Goal: Navigation & Orientation: Find specific page/section

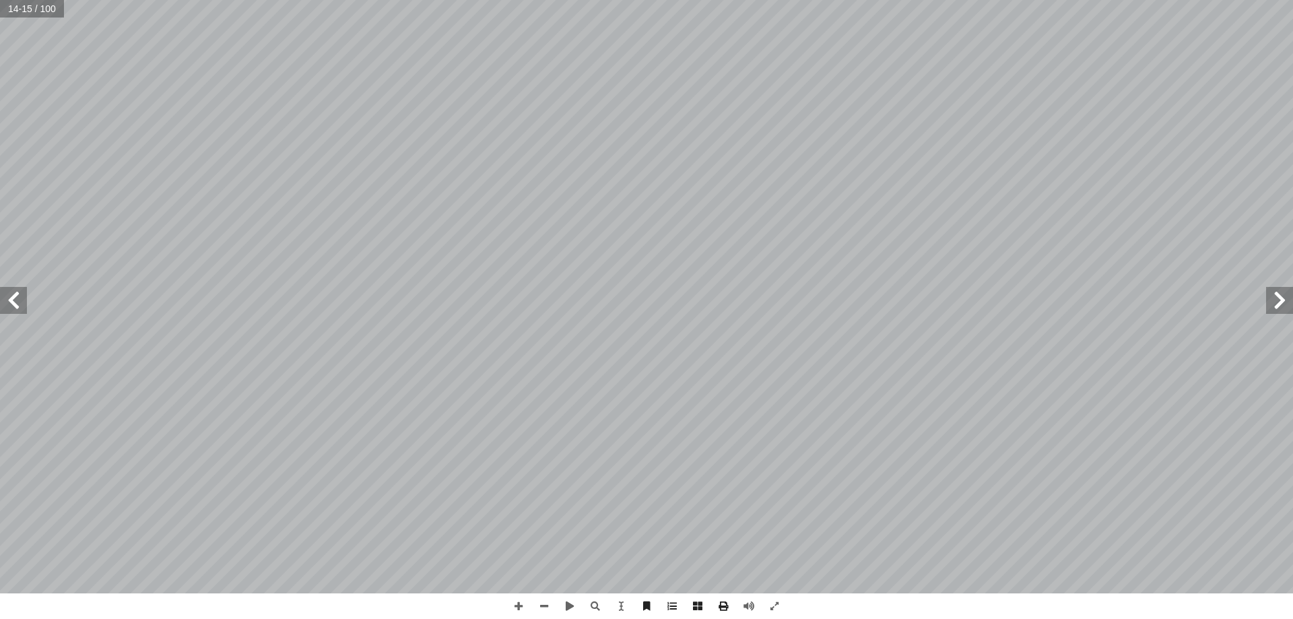
click at [1279, 302] on span at bounding box center [1279, 300] width 27 height 27
click at [1280, 302] on span at bounding box center [1279, 300] width 27 height 27
click at [1281, 300] on span at bounding box center [1279, 300] width 27 height 27
click at [1283, 298] on span at bounding box center [1279, 300] width 27 height 27
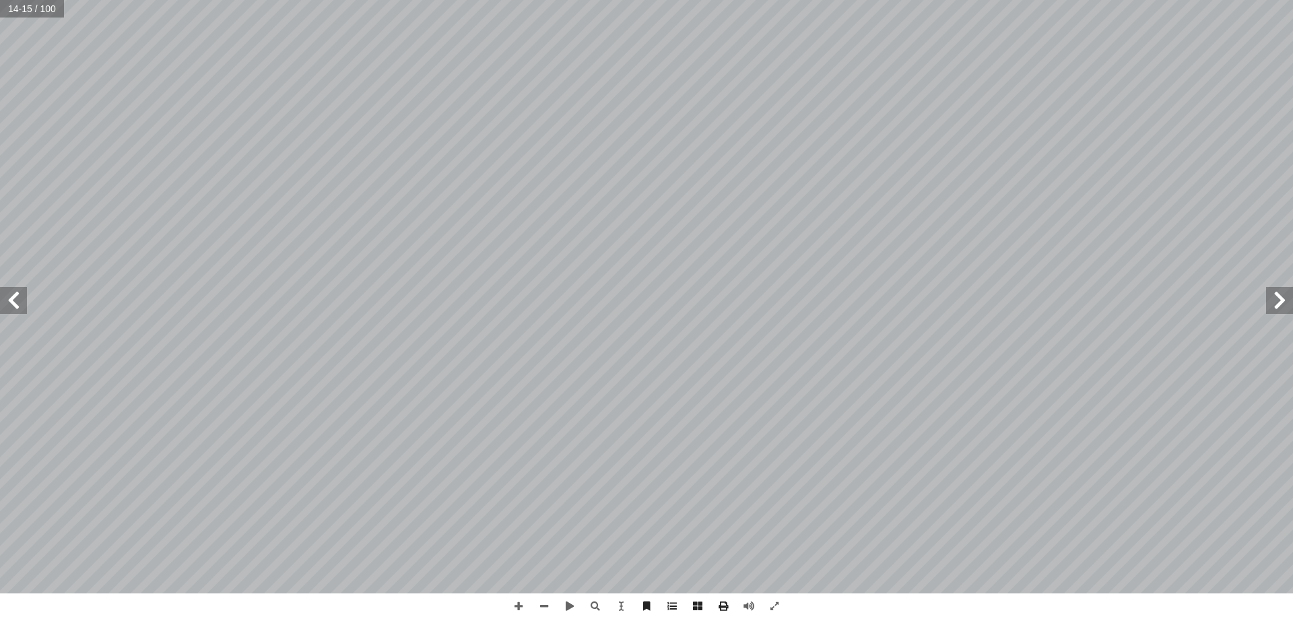
click at [1283, 298] on span at bounding box center [1279, 300] width 27 height 27
drag, startPoint x: 1284, startPoint y: 296, endPoint x: 1275, endPoint y: 295, distance: 8.9
click at [1275, 295] on span at bounding box center [1279, 300] width 27 height 27
drag, startPoint x: 0, startPoint y: 294, endPoint x: 11, endPoint y: 297, distance: 11.8
click at [11, 297] on span at bounding box center [13, 300] width 27 height 27
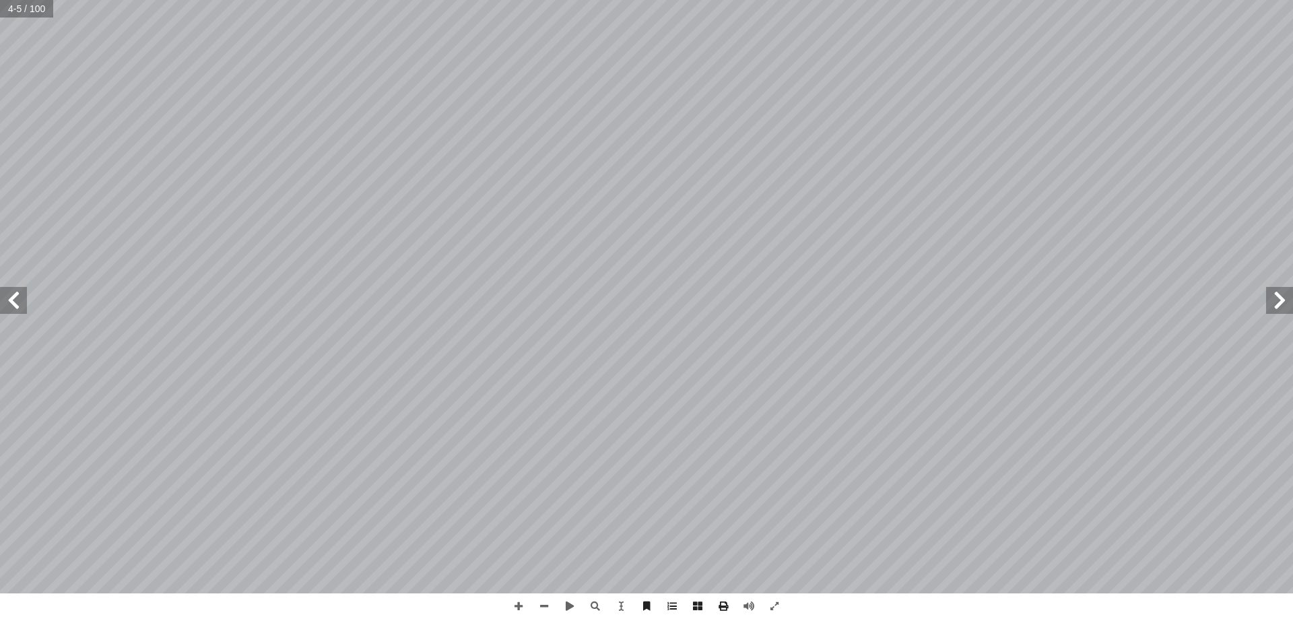
click at [18, 301] on span at bounding box center [13, 300] width 27 height 27
click at [18, 300] on span at bounding box center [13, 300] width 27 height 27
click at [18, 299] on span at bounding box center [13, 300] width 27 height 27
click at [16, 294] on span at bounding box center [13, 300] width 27 height 27
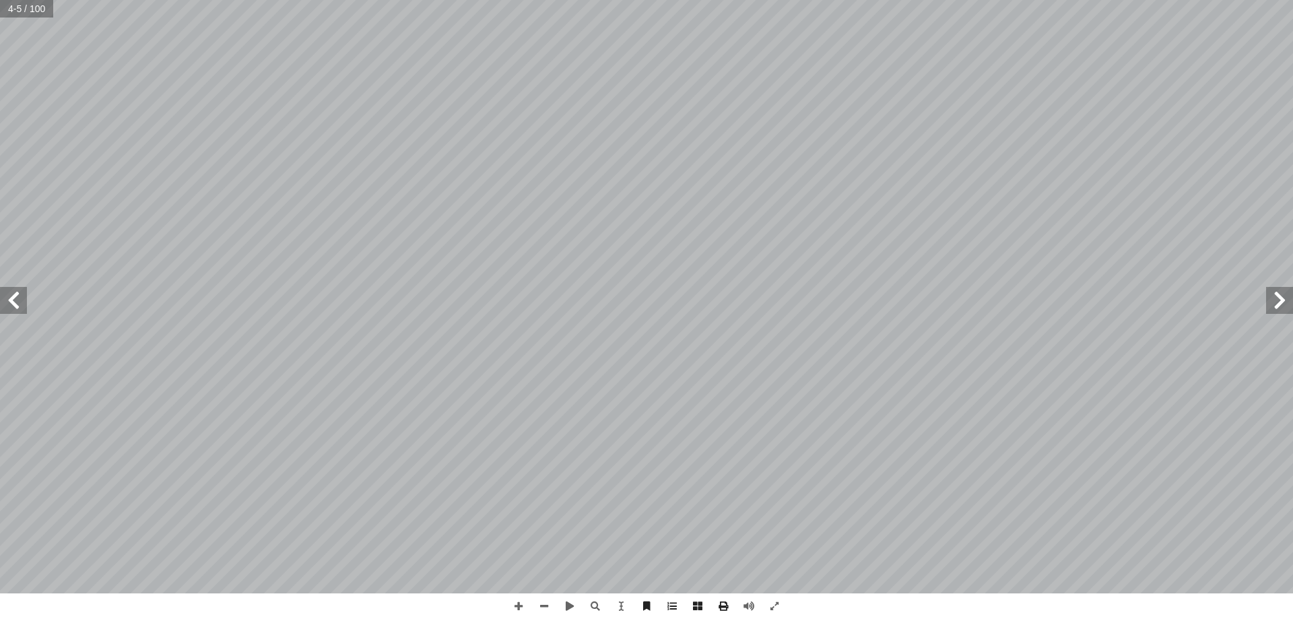
click at [16, 294] on span at bounding box center [13, 300] width 27 height 27
click at [16, 295] on span at bounding box center [13, 300] width 27 height 27
click at [24, 302] on span at bounding box center [13, 300] width 27 height 27
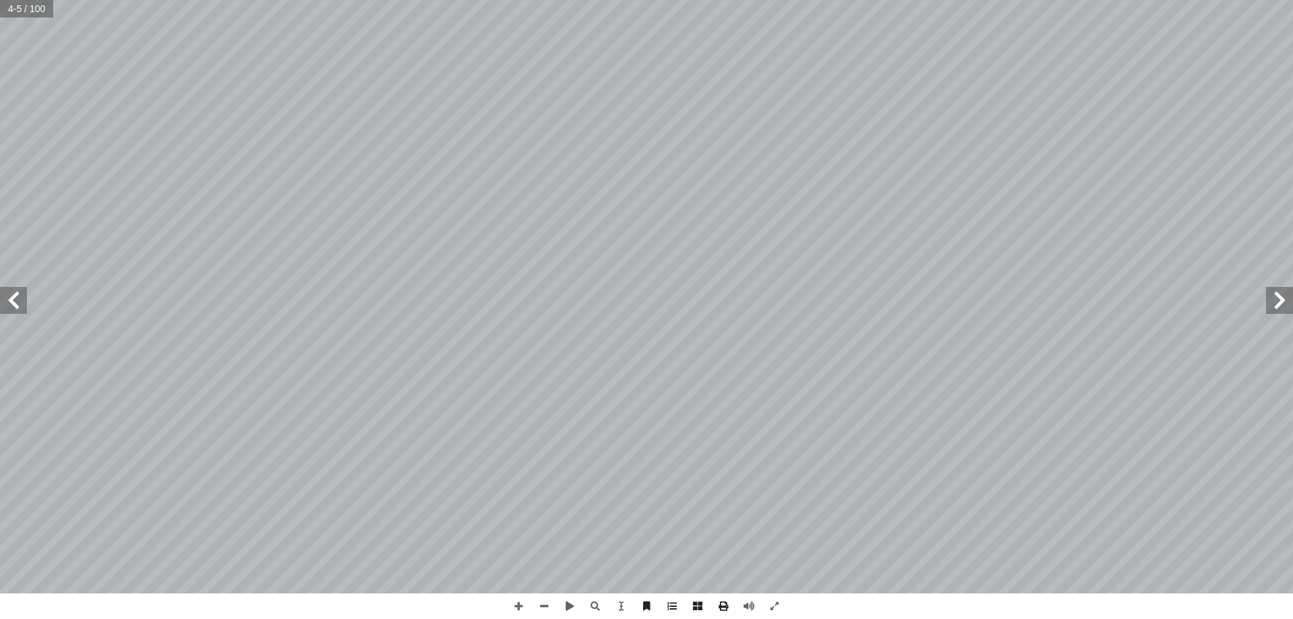
click at [24, 302] on span at bounding box center [13, 300] width 27 height 27
click at [23, 298] on span at bounding box center [13, 300] width 27 height 27
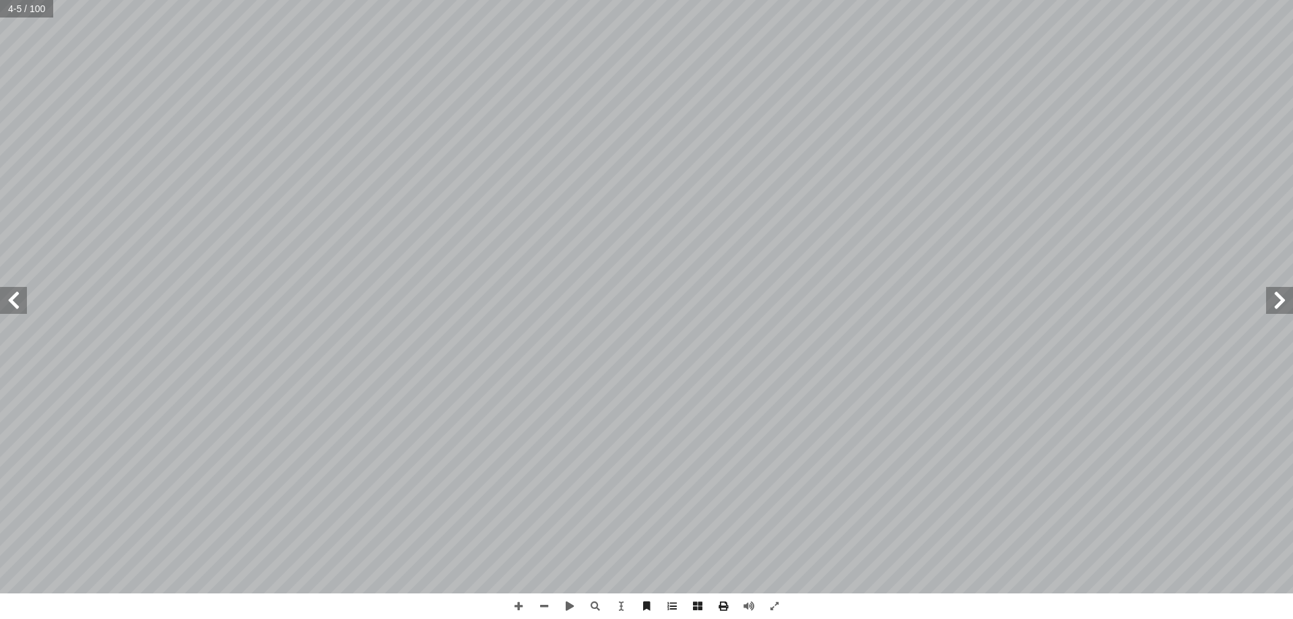
click at [23, 298] on span at bounding box center [13, 300] width 27 height 27
click at [22, 297] on span at bounding box center [13, 300] width 27 height 27
click at [24, 296] on span at bounding box center [13, 300] width 27 height 27
click at [31, 298] on div "4 مـقـدمـة طــار الخطــة العامــة للــوزارة؛ إ ا ـي ينــدرج اهتمــام وزارة التر…" at bounding box center [646, 296] width 1293 height 593
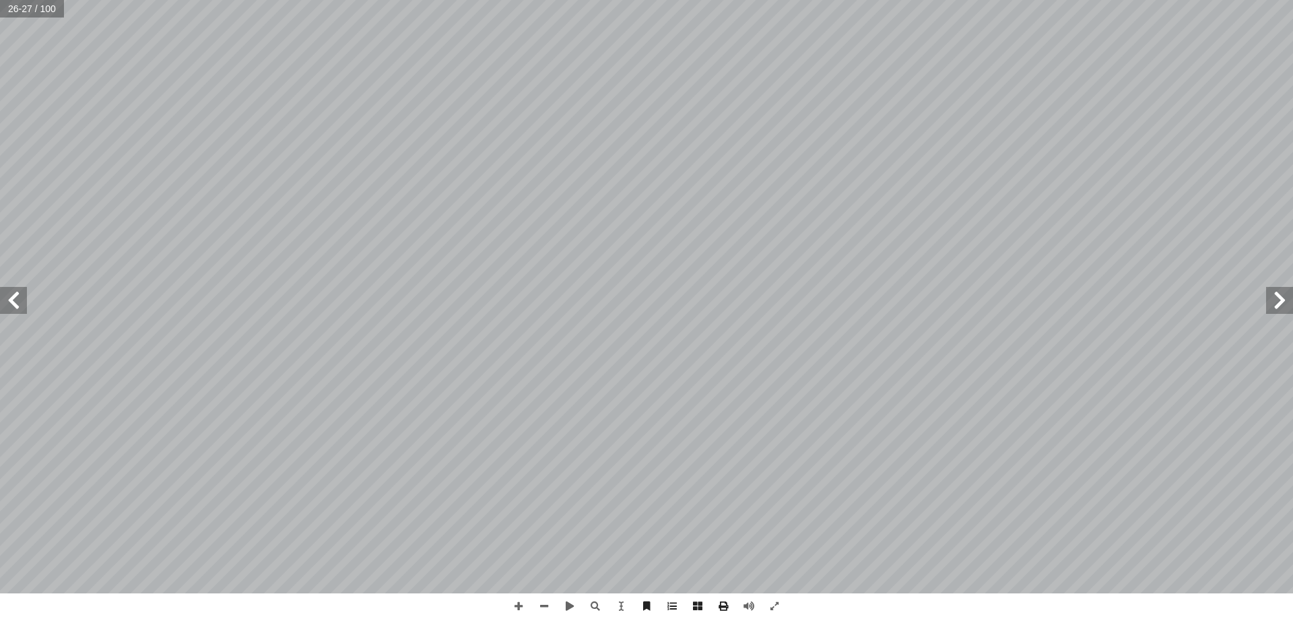
drag, startPoint x: 26, startPoint y: 304, endPoint x: 1268, endPoint y: 296, distance: 1242.2
drag, startPoint x: 1268, startPoint y: 296, endPoint x: 1279, endPoint y: 292, distance: 10.9
drag, startPoint x: 1279, startPoint y: 292, endPoint x: 1276, endPoint y: 310, distance: 18.4
click at [1283, 306] on span at bounding box center [1279, 300] width 27 height 27
click at [1283, 300] on span at bounding box center [1279, 300] width 27 height 27
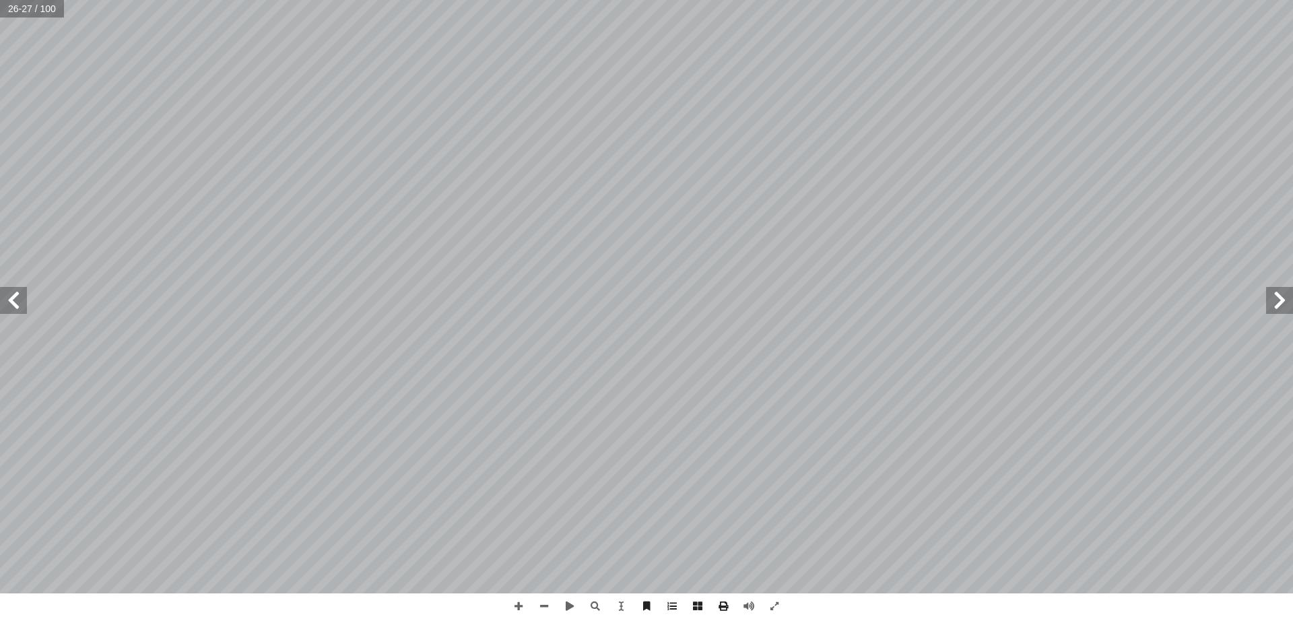
click at [1283, 300] on span at bounding box center [1279, 300] width 27 height 27
click at [1285, 302] on span at bounding box center [1279, 300] width 27 height 27
click at [1273, 300] on span at bounding box center [1279, 300] width 27 height 27
click at [1270, 300] on span at bounding box center [1279, 300] width 27 height 27
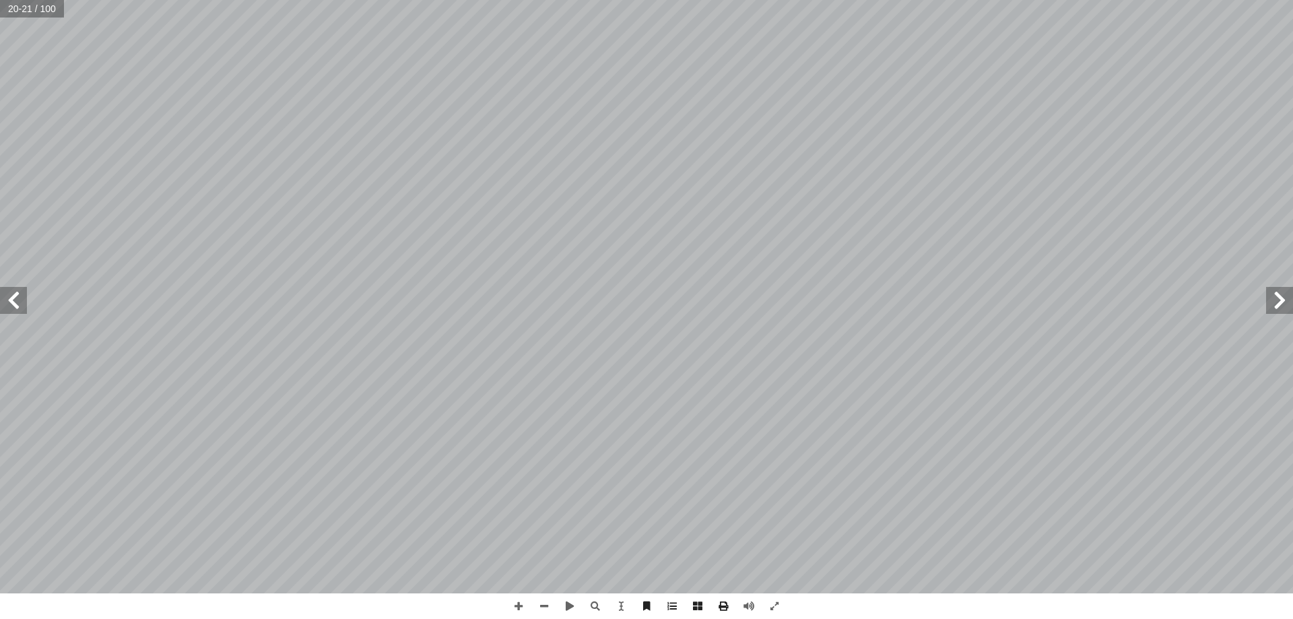
click at [1268, 300] on span at bounding box center [1279, 300] width 27 height 27
click at [26, 311] on span at bounding box center [13, 300] width 27 height 27
